Goal: Feedback & Contribution: Contribute content

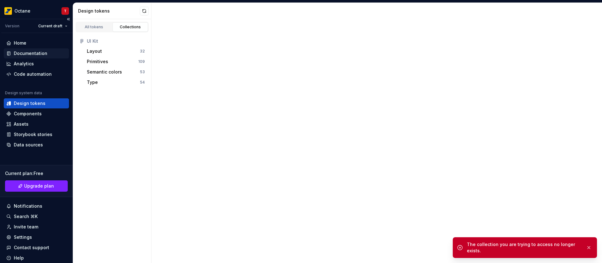
click at [36, 51] on div "Documentation" at bounding box center [31, 53] width 34 height 6
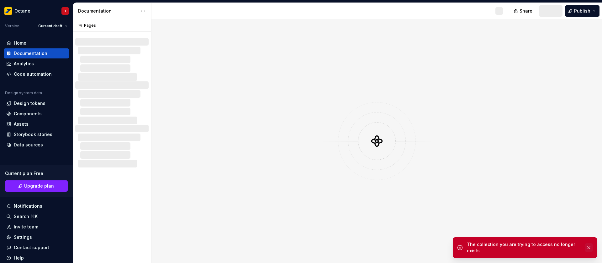
click at [588, 248] on button "button" at bounding box center [589, 247] width 8 height 9
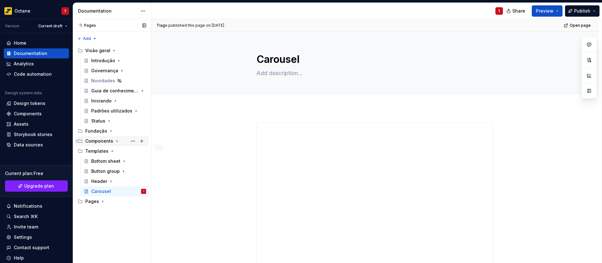
click at [115, 140] on icon "Page tree" at bounding box center [117, 140] width 5 height 5
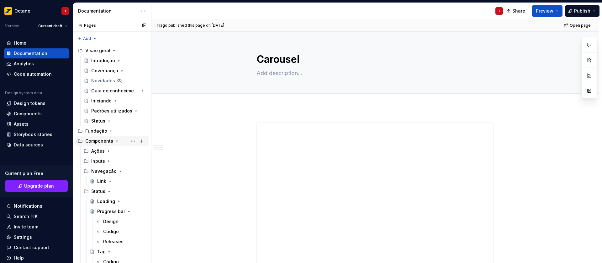
scroll to position [52, 0]
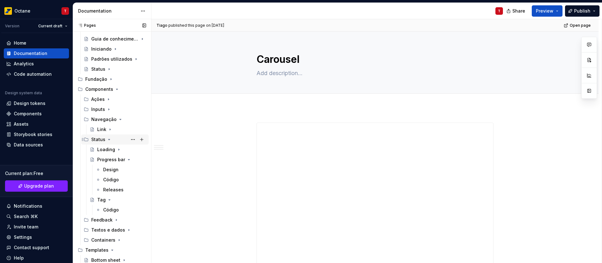
click at [108, 140] on icon "Page tree" at bounding box center [109, 139] width 5 height 5
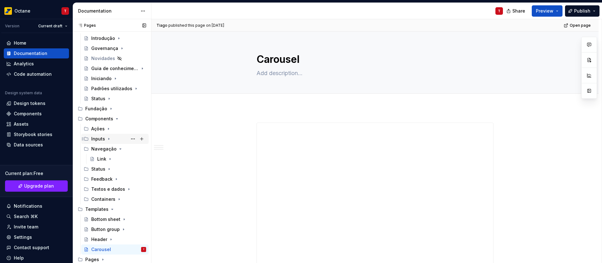
click at [110, 139] on icon "Page tree" at bounding box center [108, 138] width 5 height 5
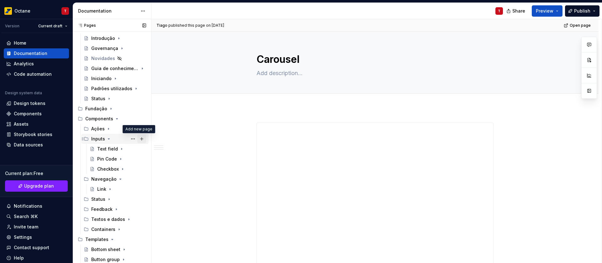
click at [139, 141] on button "Page tree" at bounding box center [141, 138] width 9 height 9
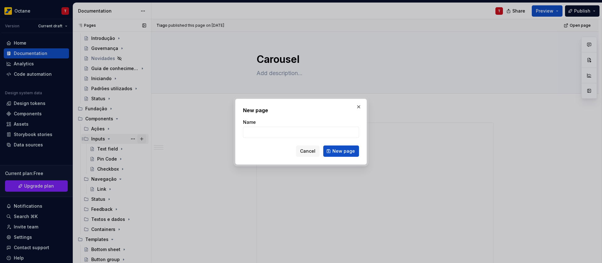
type textarea "*"
click at [265, 135] on input "Name" at bounding box center [301, 131] width 116 height 11
type input "Chip"
click button "New page" at bounding box center [341, 150] width 36 height 11
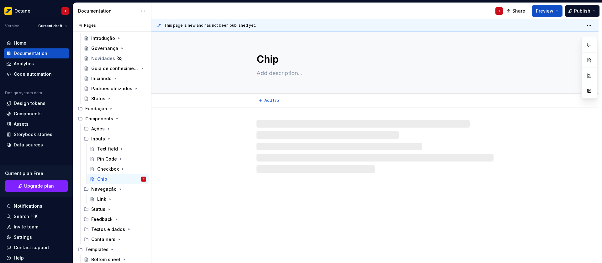
type textarea "*"
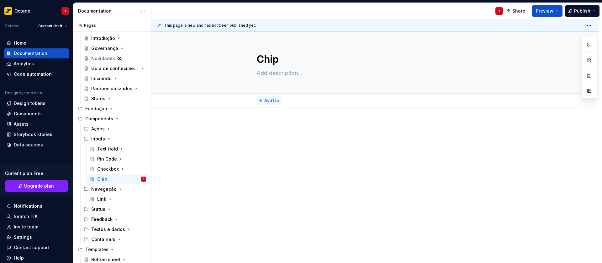
click at [267, 99] on span "Add tab" at bounding box center [271, 100] width 15 height 5
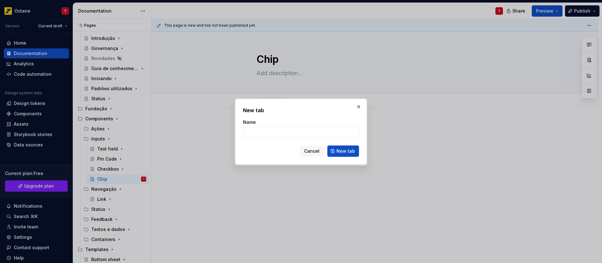
type input "C"
type textarea "*"
type input "C´"
type textarea "*"
type input "Có"
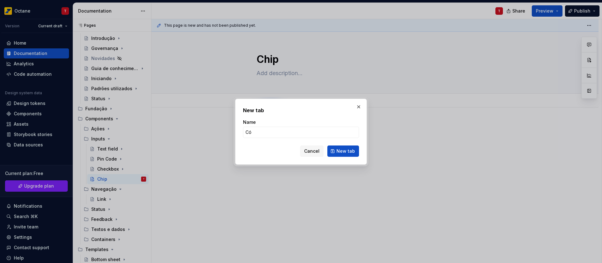
type textarea "*"
type input "Código"
type textarea "*"
type input "Código"
click at [348, 151] on span "New tab" at bounding box center [346, 151] width 19 height 6
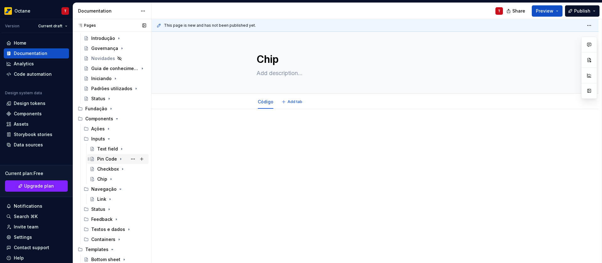
click at [108, 157] on div "Pin Code" at bounding box center [107, 159] width 20 height 6
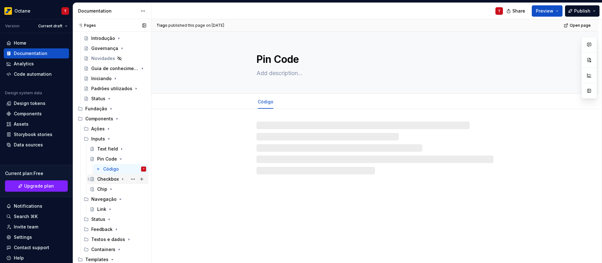
click at [116, 180] on div "Checkbox" at bounding box center [108, 179] width 22 height 6
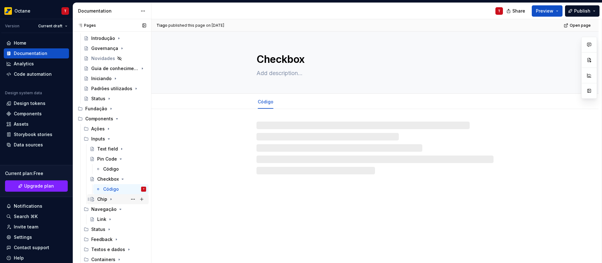
click at [106, 199] on div "Chip" at bounding box center [102, 199] width 10 height 6
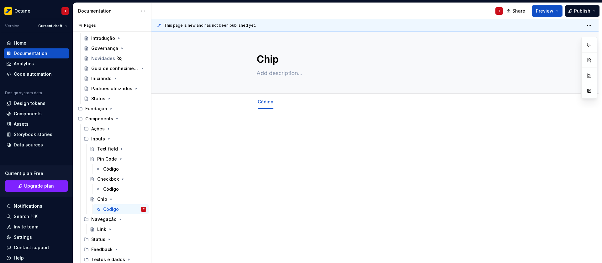
click at [265, 128] on p at bounding box center [375, 128] width 237 height 8
click at [267, 128] on p at bounding box center [375, 128] width 237 height 8
click at [272, 131] on p at bounding box center [375, 128] width 237 height 8
click at [263, 128] on p at bounding box center [375, 128] width 237 height 8
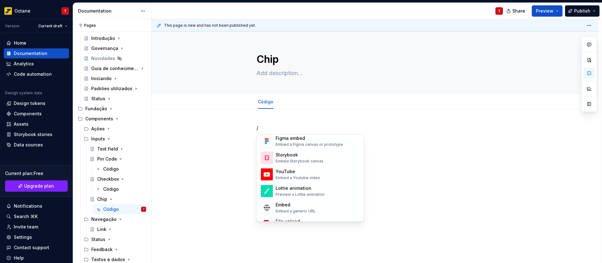
scroll to position [309, 0]
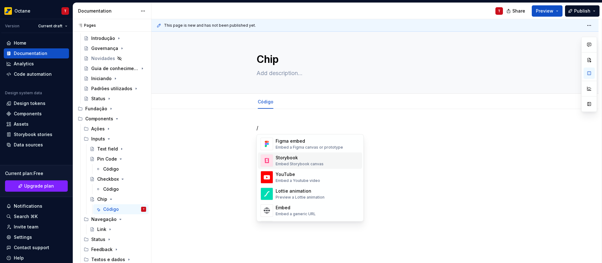
click at [324, 160] on div "Storybook Embed Storybook canvas" at bounding box center [318, 160] width 84 height 13
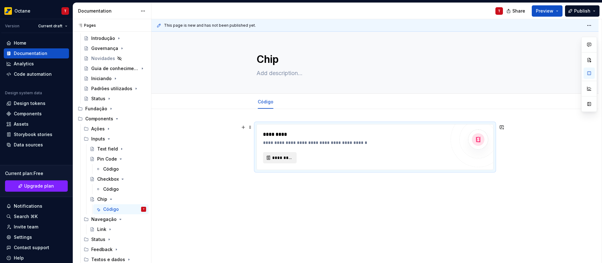
click at [274, 157] on span "*********" at bounding box center [282, 157] width 20 height 6
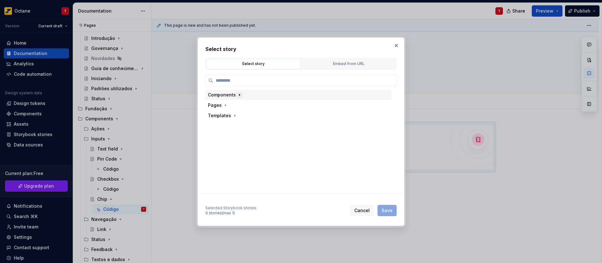
click at [238, 97] on icon "button" at bounding box center [239, 94] width 5 height 5
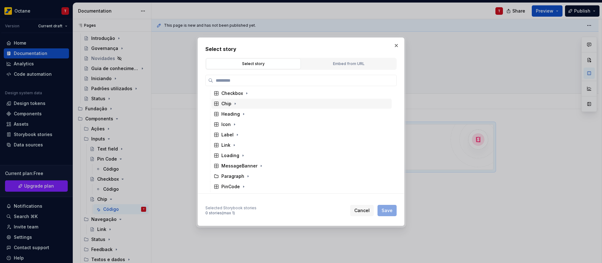
scroll to position [44, 0]
click at [234, 102] on icon "button" at bounding box center [235, 102] width 5 height 5
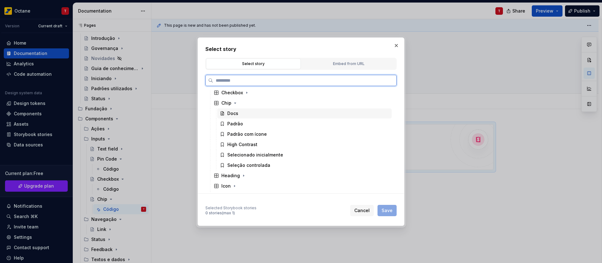
click at [241, 112] on div "Docs" at bounding box center [304, 113] width 174 height 10
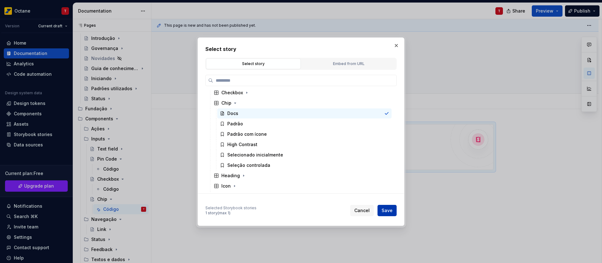
click at [387, 212] on span "Save" at bounding box center [387, 210] width 11 height 6
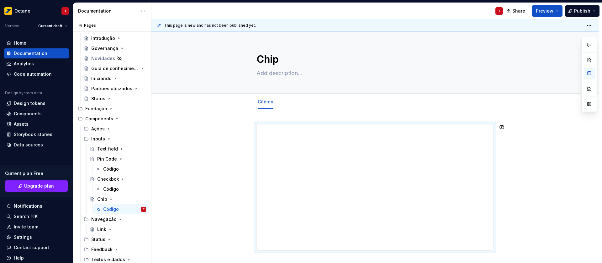
scroll to position [11, 0]
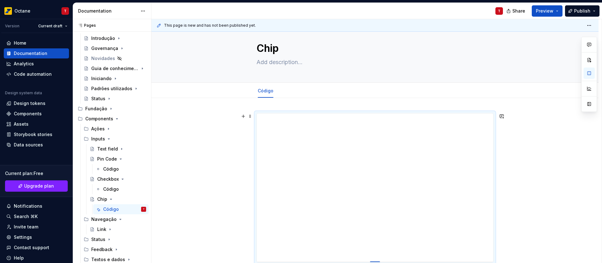
drag, startPoint x: 379, startPoint y: 238, endPoint x: 380, endPoint y: 261, distance: 23.2
click at [380, 261] on div at bounding box center [375, 261] width 10 height 1
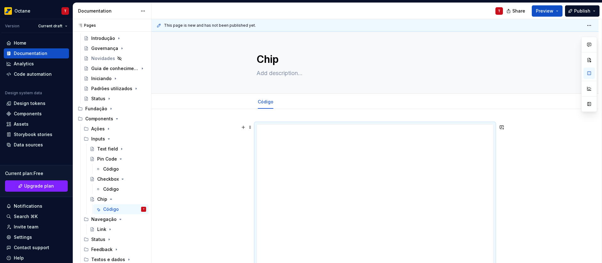
scroll to position [96, 0]
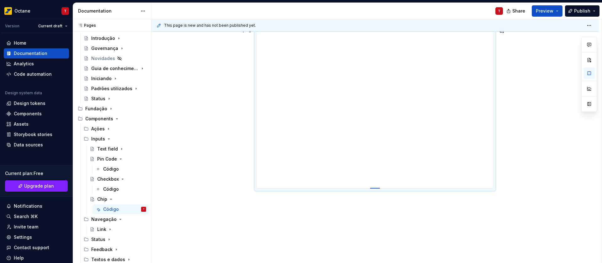
drag, startPoint x: 373, startPoint y: 175, endPoint x: 371, endPoint y: 188, distance: 12.9
click at [371, 188] on div at bounding box center [375, 188] width 10 height 1
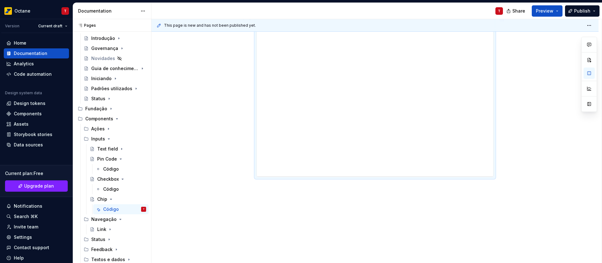
click at [531, 131] on div at bounding box center [375, 131] width 447 height 263
drag, startPoint x: 375, startPoint y: 175, endPoint x: 374, endPoint y: 190, distance: 15.1
click at [374, 190] on div at bounding box center [375, 190] width 10 height 1
click at [201, 157] on div at bounding box center [375, 179] width 447 height 277
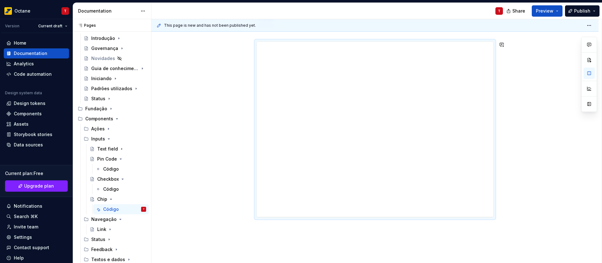
scroll to position [123, 0]
click at [104, 188] on div "Código" at bounding box center [111, 189] width 16 height 6
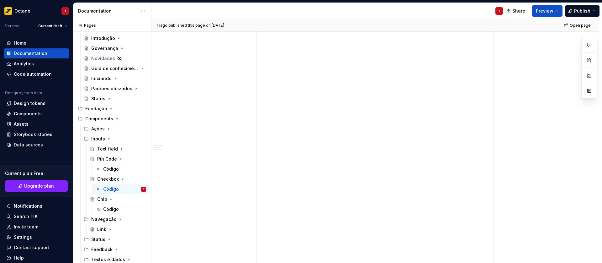
scroll to position [800, 0]
click at [109, 170] on div "Código" at bounding box center [111, 169] width 16 height 6
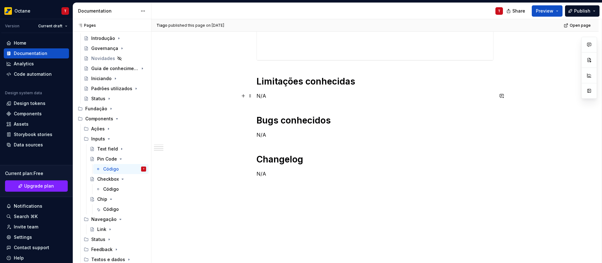
scroll to position [372, 0]
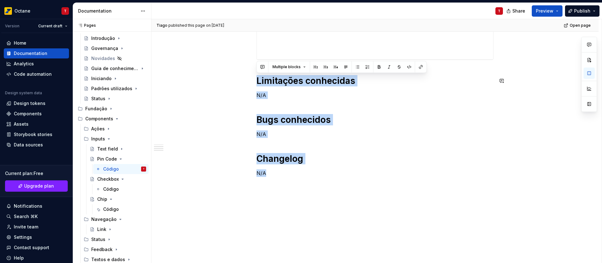
drag, startPoint x: 280, startPoint y: 175, endPoint x: 250, endPoint y: 74, distance: 104.8
click at [250, 74] on div "**********" at bounding box center [375, 0] width 447 height 526
click at [118, 210] on div "Código" at bounding box center [111, 209] width 16 height 6
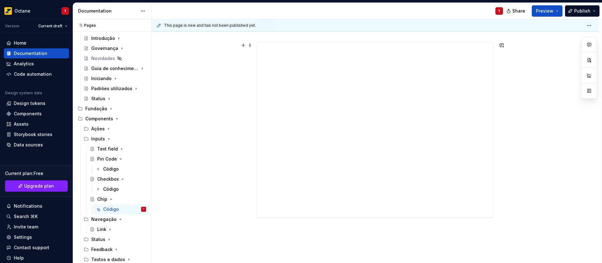
scroll to position [123, 0]
click at [295, 194] on div at bounding box center [375, 124] width 447 height 277
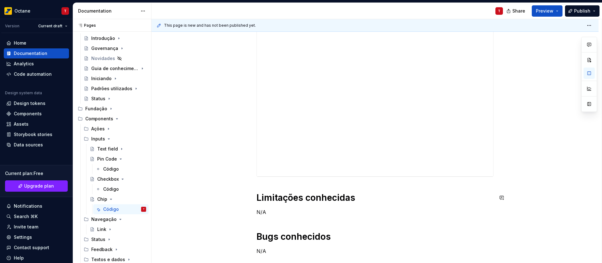
scroll to position [240, 0]
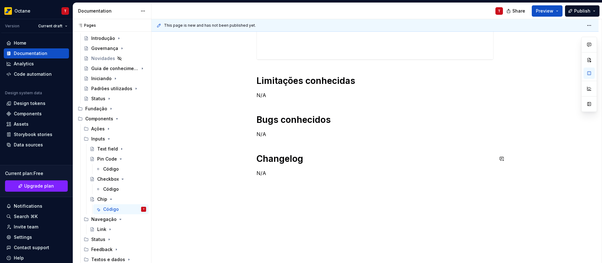
click at [282, 150] on div "Limitações conhecidas N/A Bugs conhecidos N/A Changelog N/A" at bounding box center [375, 30] width 237 height 292
click at [275, 144] on div "Limitações conhecidas N/A Bugs conhecidos N/A Changelog N/A" at bounding box center [375, 30] width 237 height 292
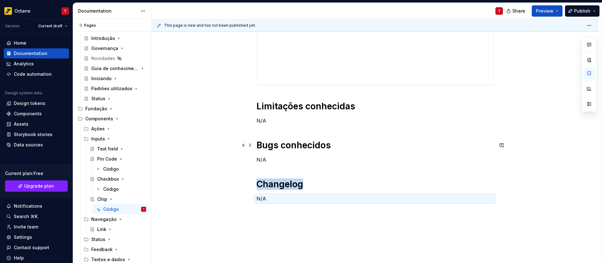
scroll to position [184, 0]
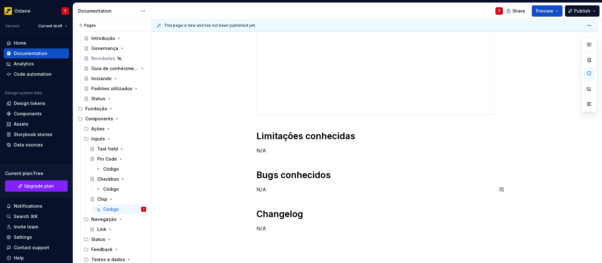
click at [276, 197] on div "Limitações conhecidas N/A Bugs conhecidos N/A Changelog N/A" at bounding box center [375, 85] width 237 height 292
click at [276, 190] on p "N/A" at bounding box center [375, 189] width 237 height 8
click at [280, 214] on h1 "Changelog" at bounding box center [375, 213] width 237 height 11
drag, startPoint x: 278, startPoint y: 178, endPoint x: 282, endPoint y: 134, distance: 43.5
click at [278, 178] on h1 "Bugs conhecidos" at bounding box center [375, 174] width 237 height 11
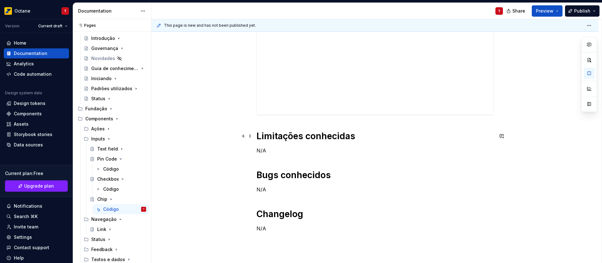
click at [285, 137] on h1 "Limitações conhecidas" at bounding box center [375, 135] width 237 height 11
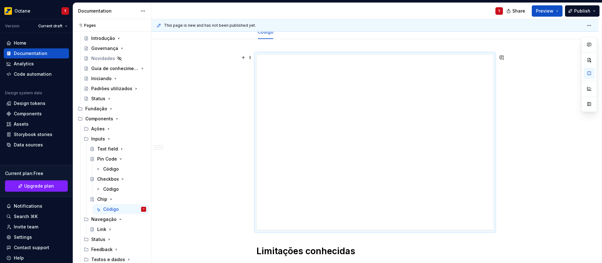
scroll to position [0, 0]
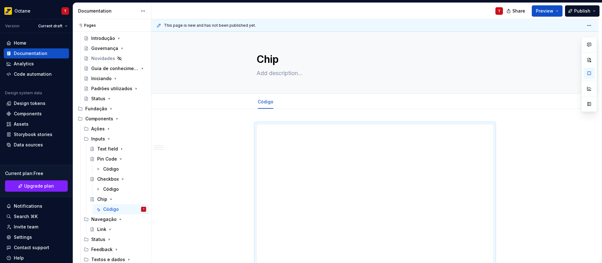
click at [547, 9] on span "Preview" at bounding box center [545, 11] width 18 height 6
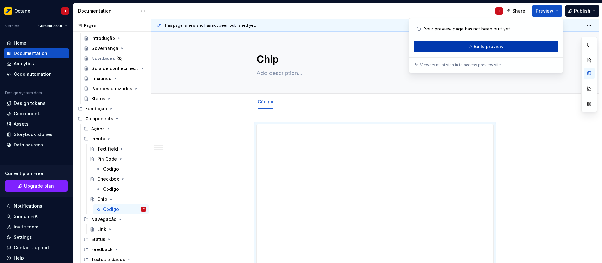
click at [488, 46] on span "Build preview" at bounding box center [489, 46] width 30 height 6
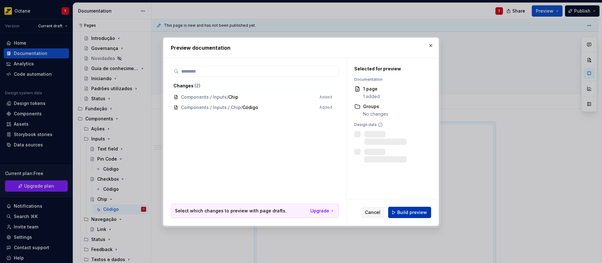
click at [422, 215] on span "Build preview" at bounding box center [412, 212] width 30 height 6
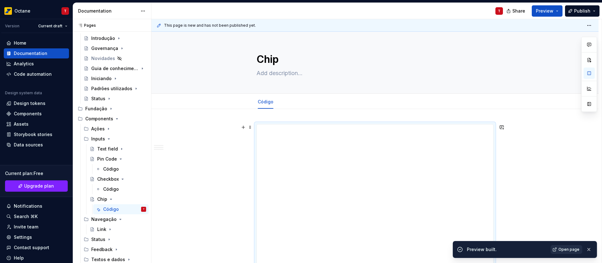
click at [566, 250] on span "Open page" at bounding box center [569, 249] width 21 height 5
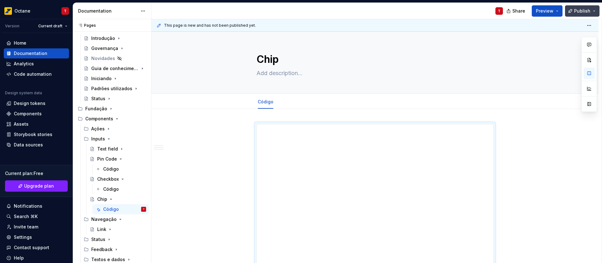
click at [580, 7] on button "Publish" at bounding box center [582, 10] width 35 height 11
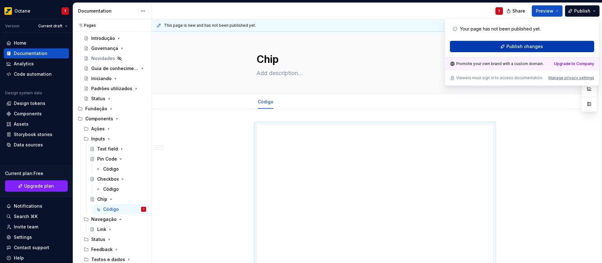
click at [526, 48] on span "Publish changes" at bounding box center [525, 46] width 37 height 6
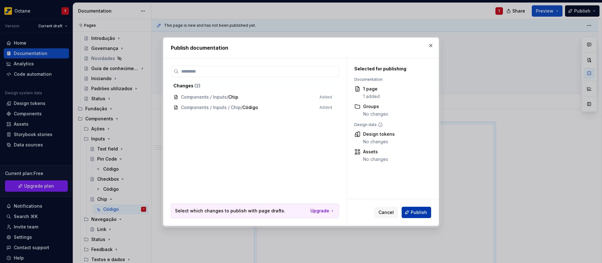
click at [419, 209] on span "Publish" at bounding box center [419, 212] width 16 height 6
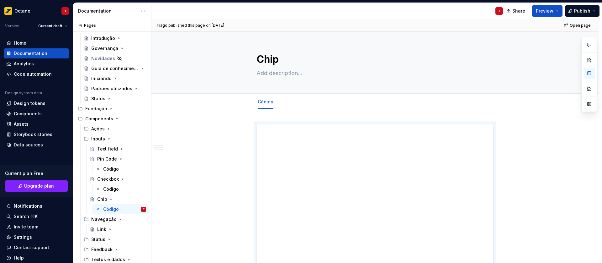
type textarea "*"
